Goal: Transaction & Acquisition: Purchase product/service

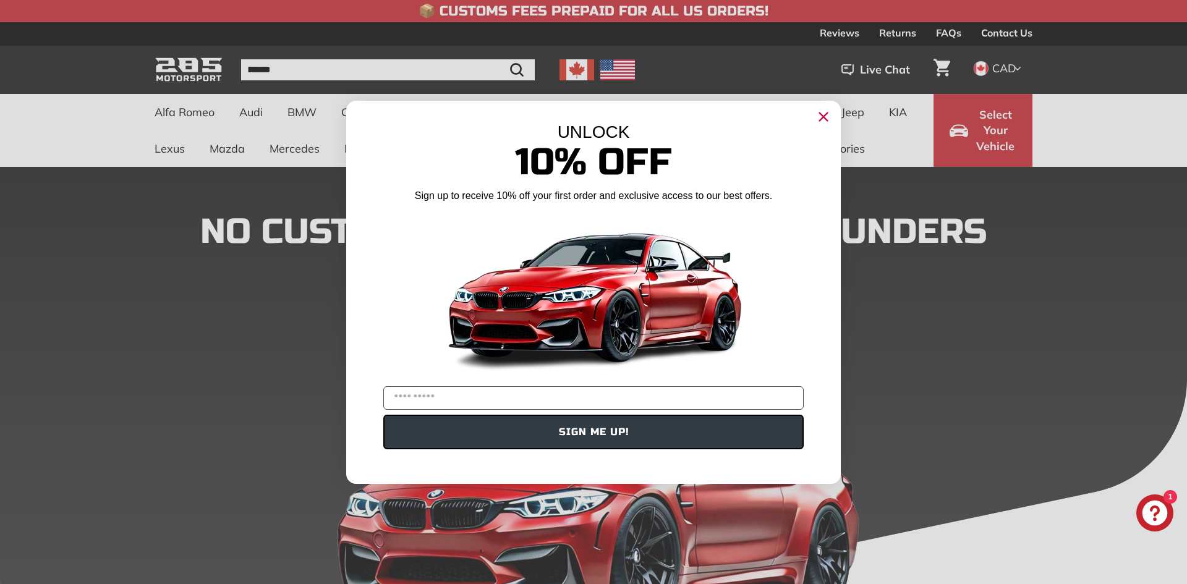
click at [811, 126] on div "UNLOCK" at bounding box center [593, 132] width 457 height 20
click at [825, 121] on circle "Close dialog" at bounding box center [823, 116] width 19 height 19
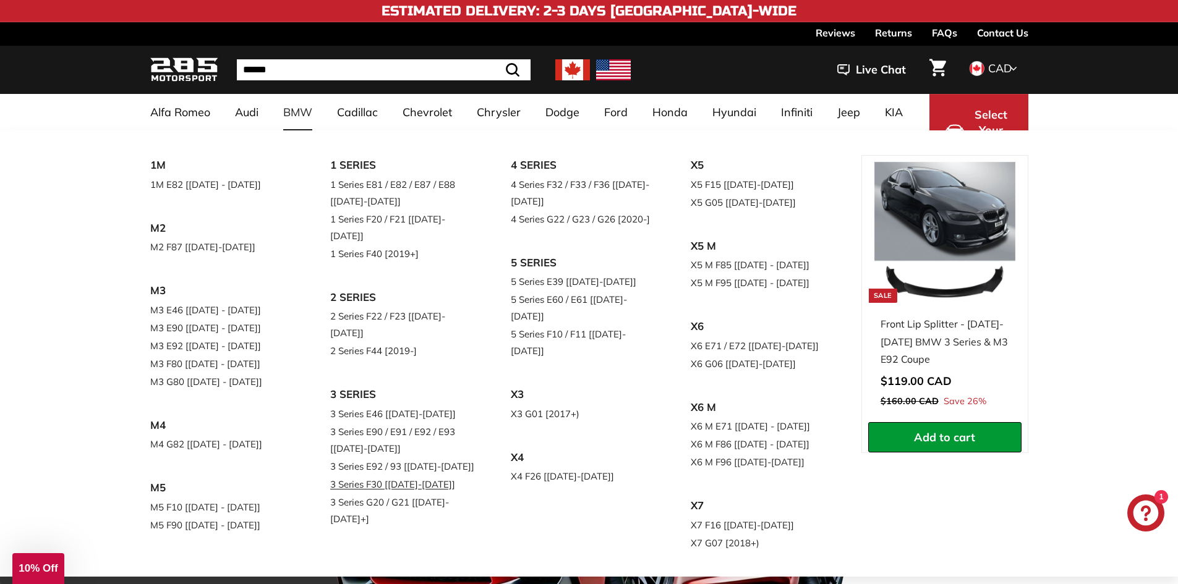
click at [407, 475] on link "3 Series F30 [[DATE]-[DATE]]" at bounding box center [403, 484] width 146 height 18
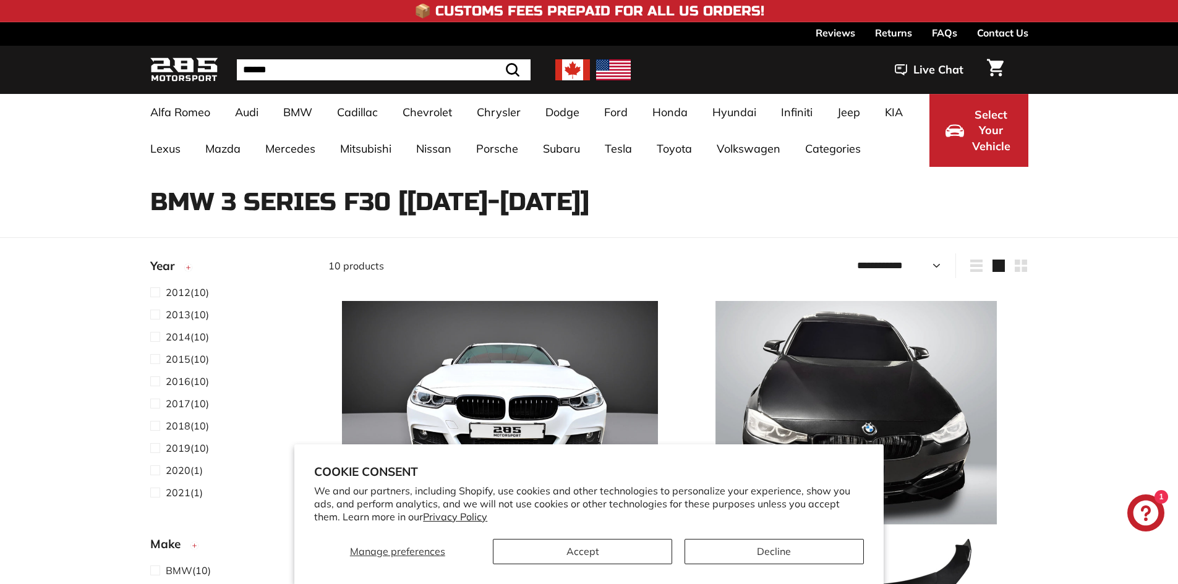
select select "**********"
click at [648, 550] on button "Accept" at bounding box center [582, 551] width 179 height 25
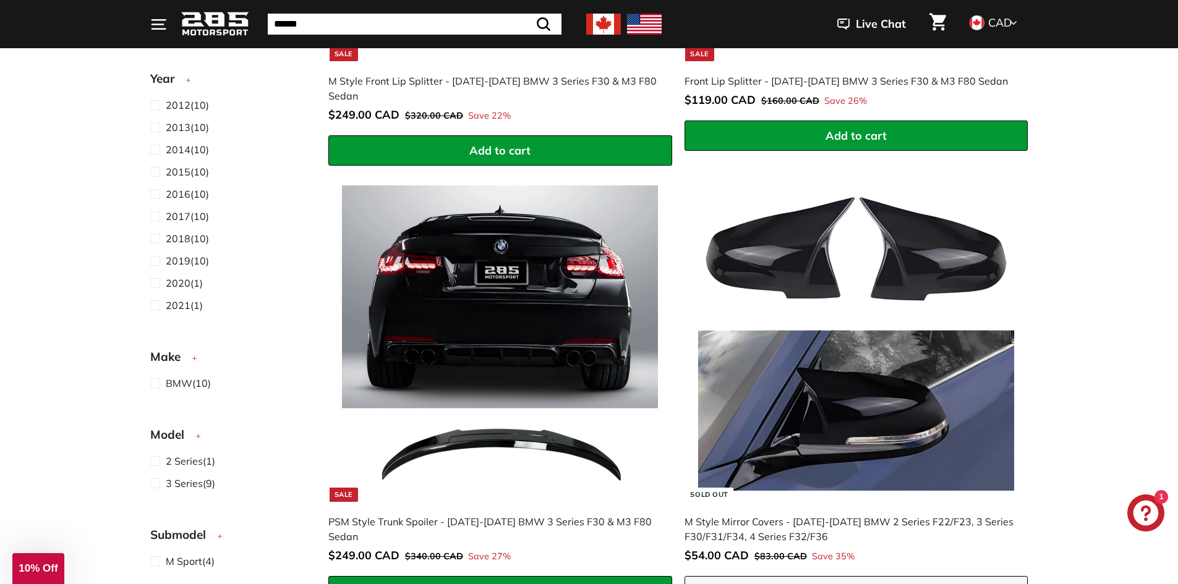
scroll to position [309, 0]
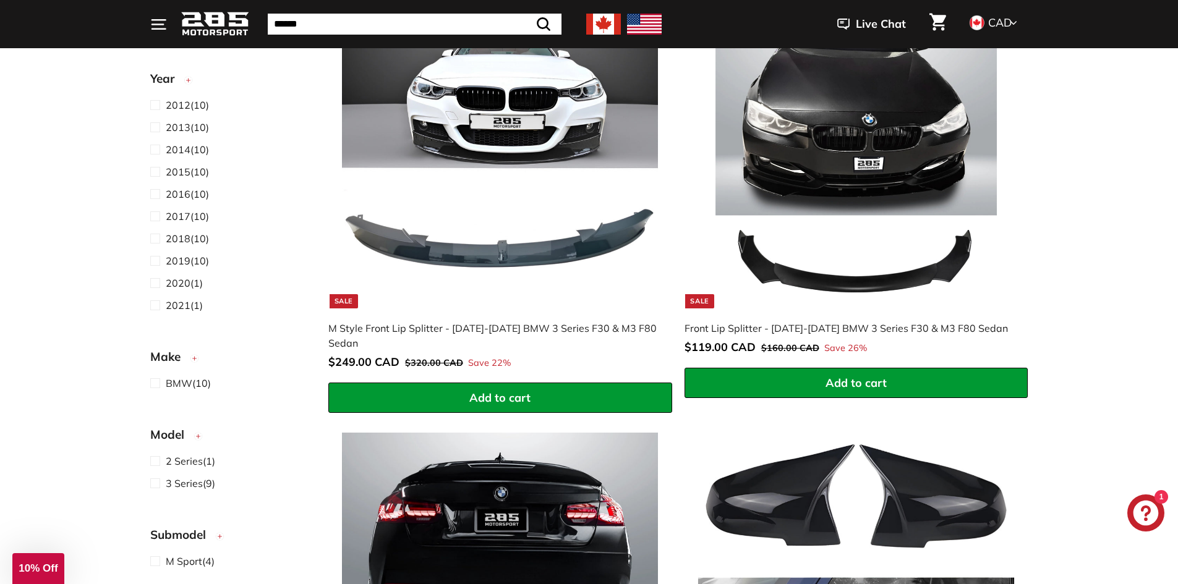
click at [855, 174] on img at bounding box center [856, 150] width 316 height 316
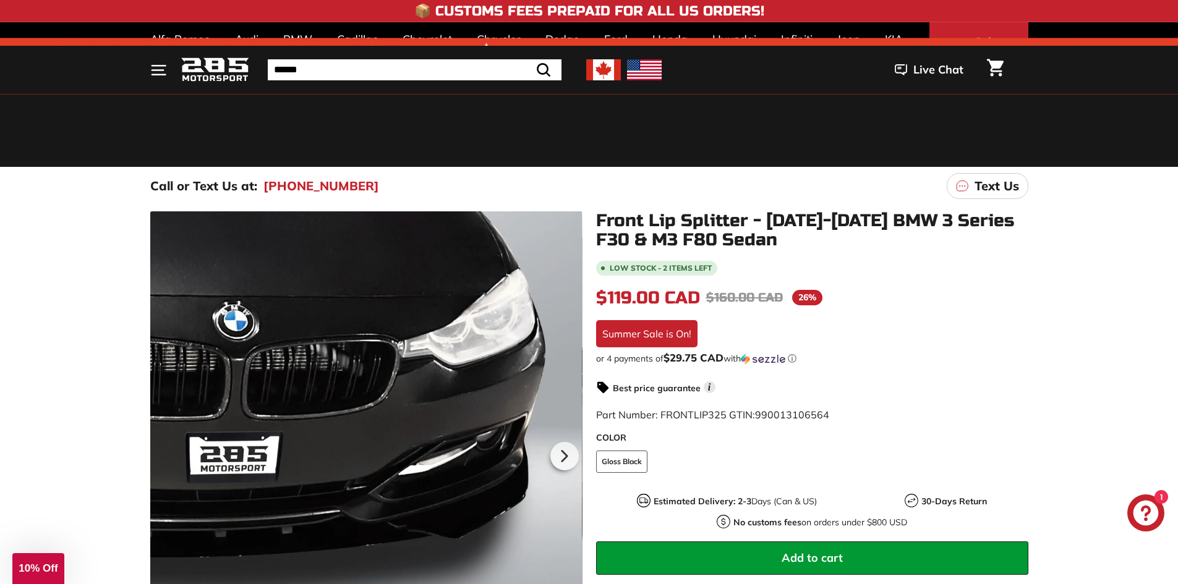
scroll to position [185, 0]
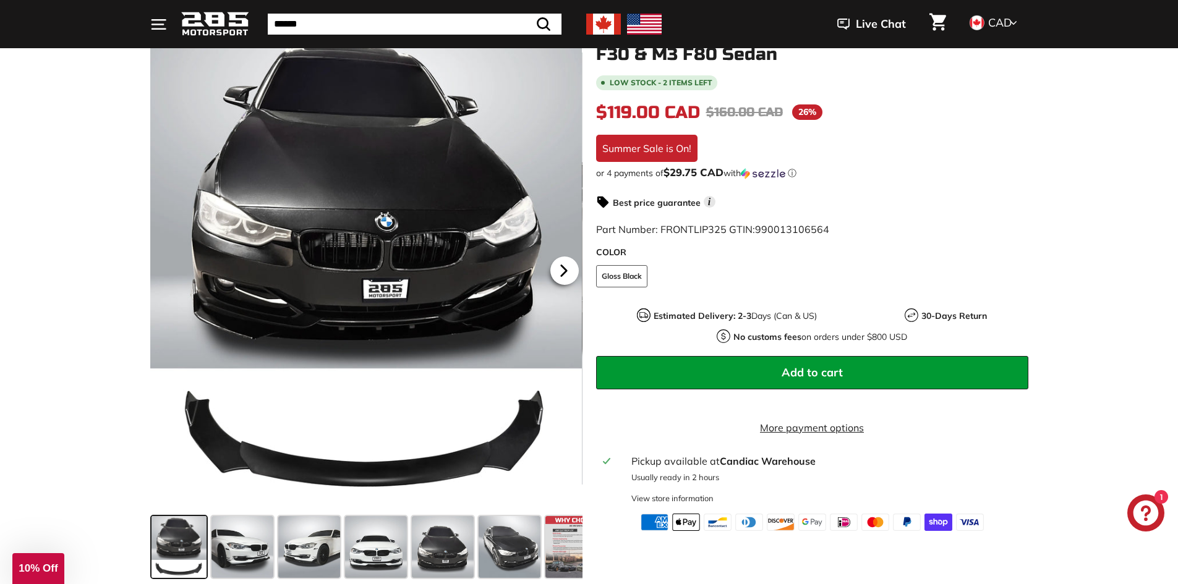
click at [562, 275] on icon at bounding box center [563, 270] width 5 height 11
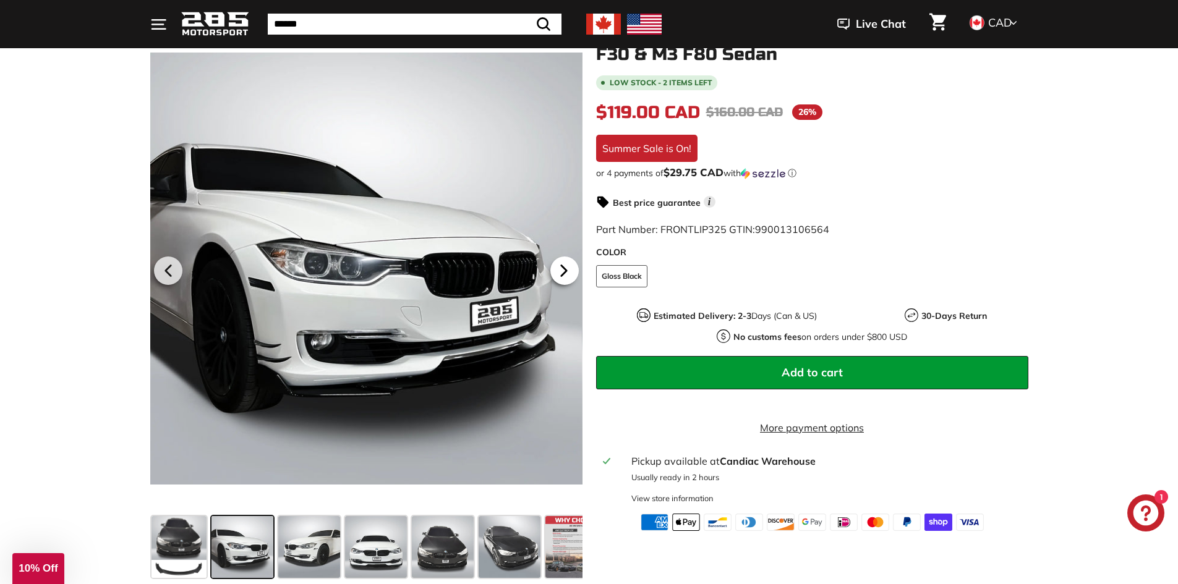
click at [562, 275] on icon at bounding box center [563, 270] width 5 height 11
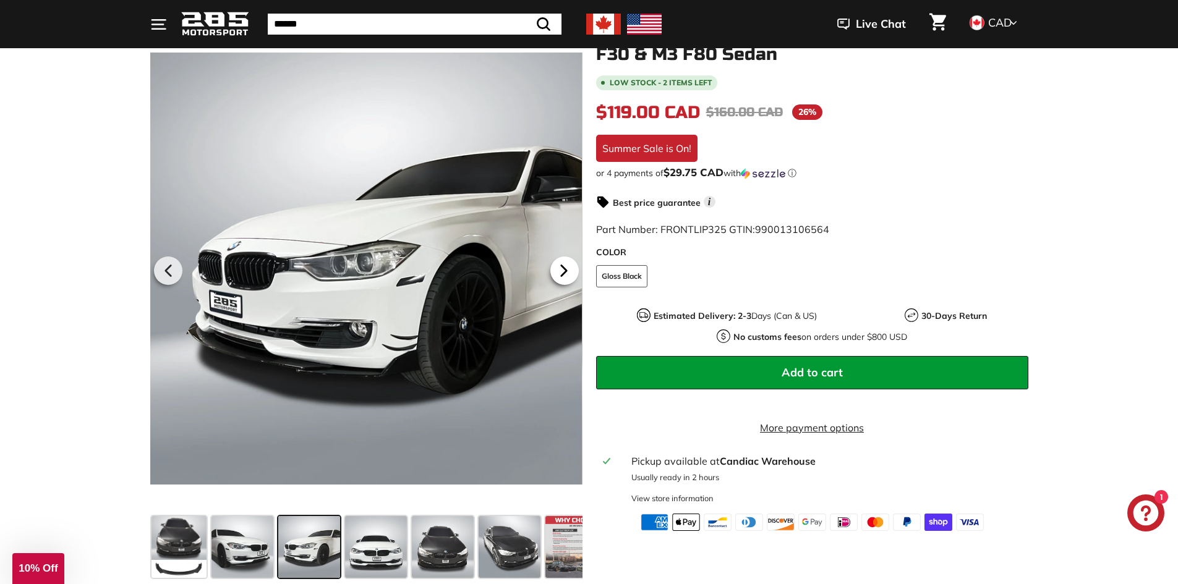
click at [562, 275] on icon at bounding box center [563, 270] width 5 height 11
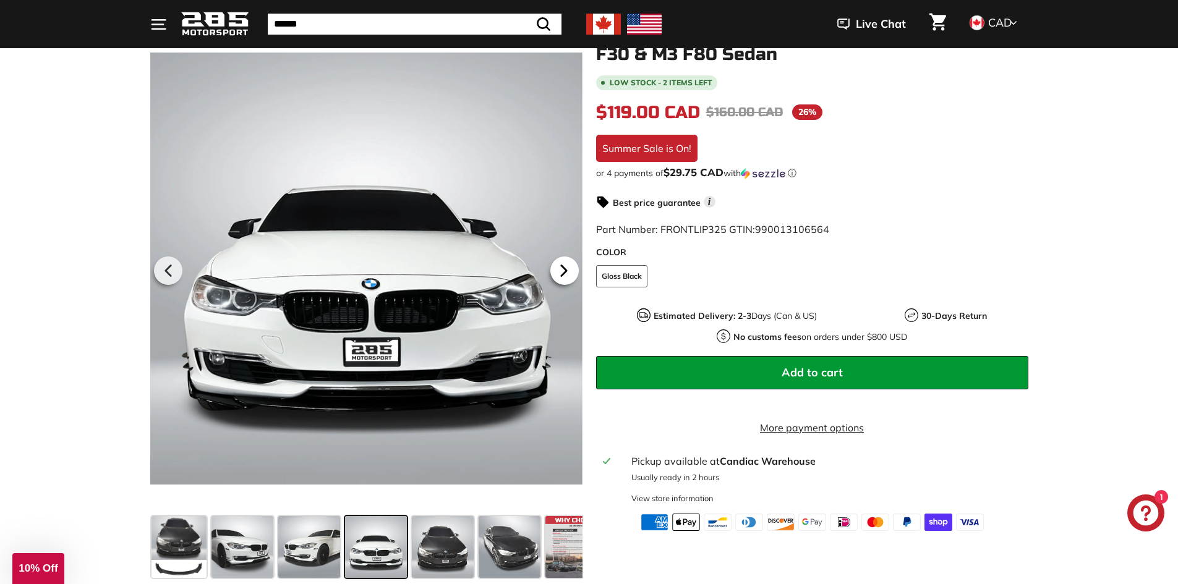
click at [562, 275] on icon at bounding box center [563, 270] width 5 height 11
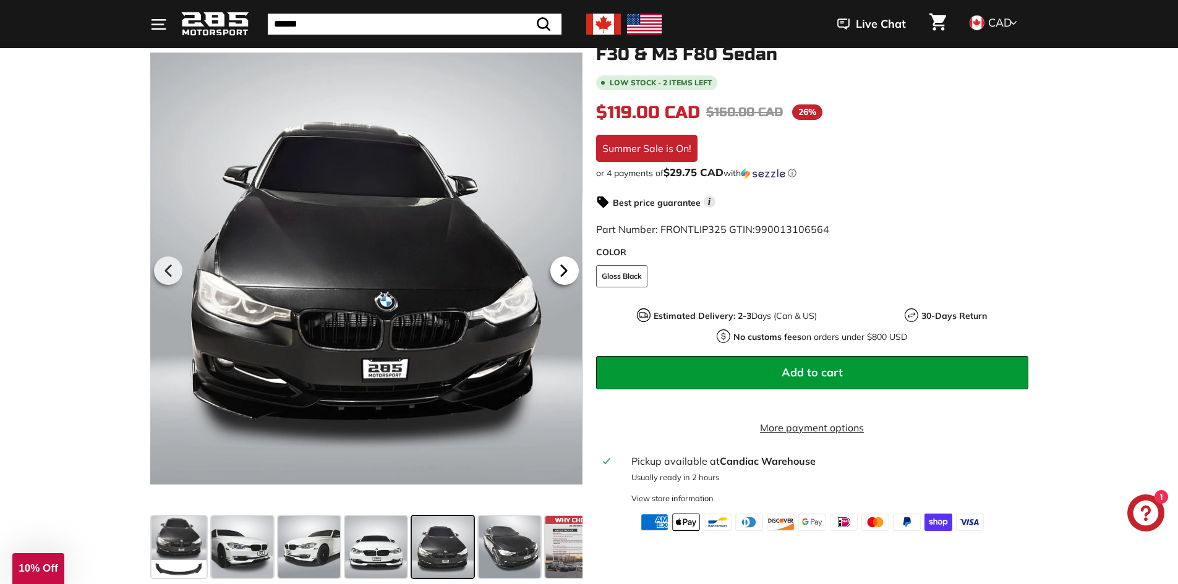
click at [562, 275] on icon at bounding box center [563, 270] width 5 height 11
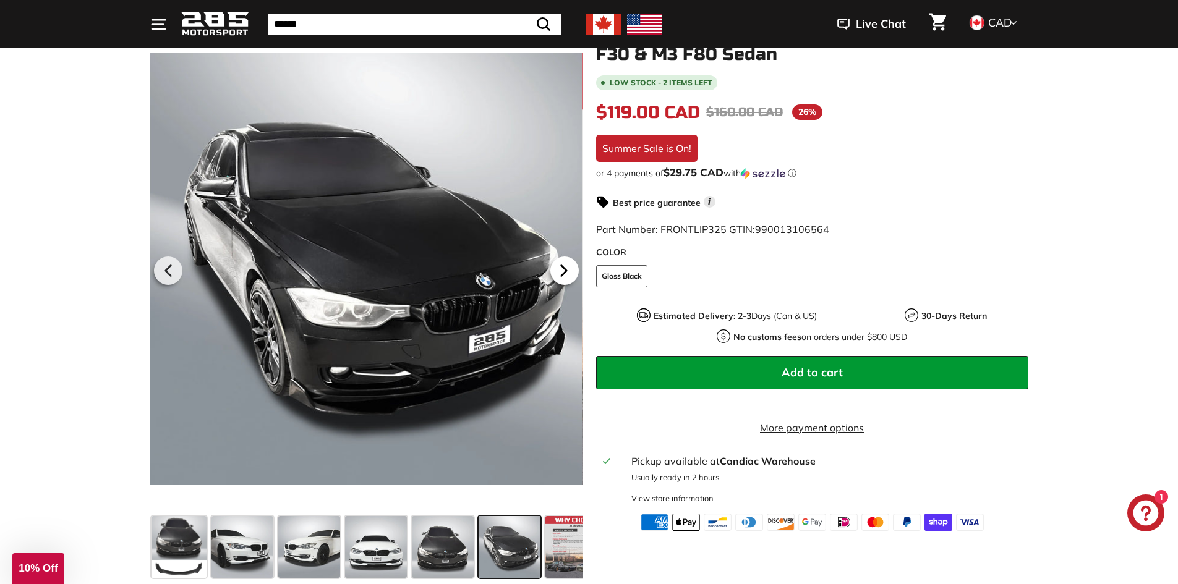
click at [562, 275] on icon at bounding box center [563, 270] width 5 height 11
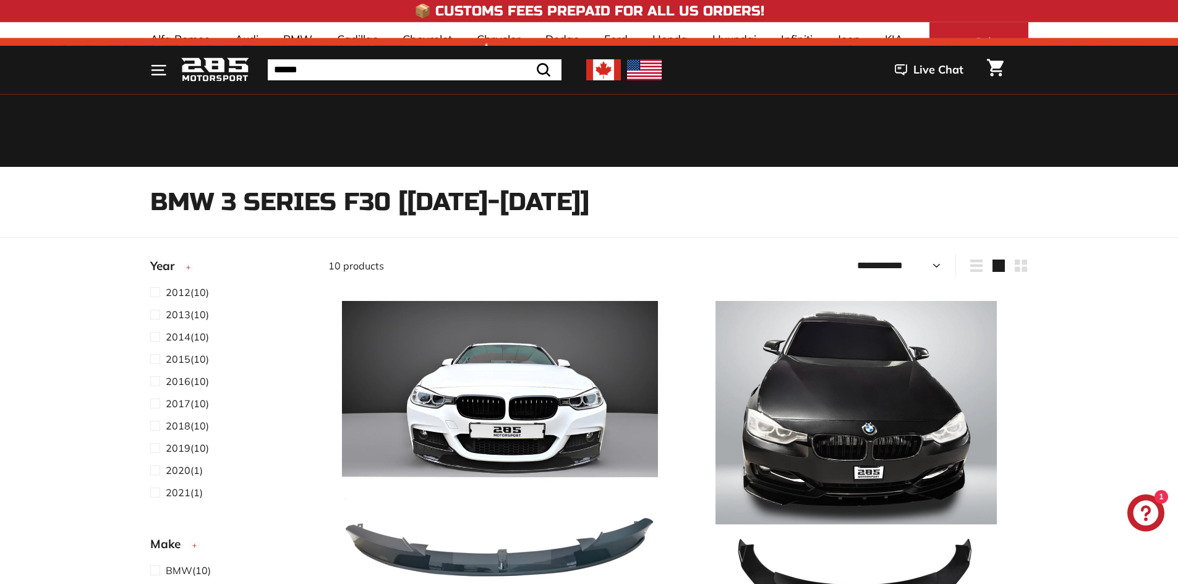
select select "**********"
